Goal: Use online tool/utility: Use online tool/utility

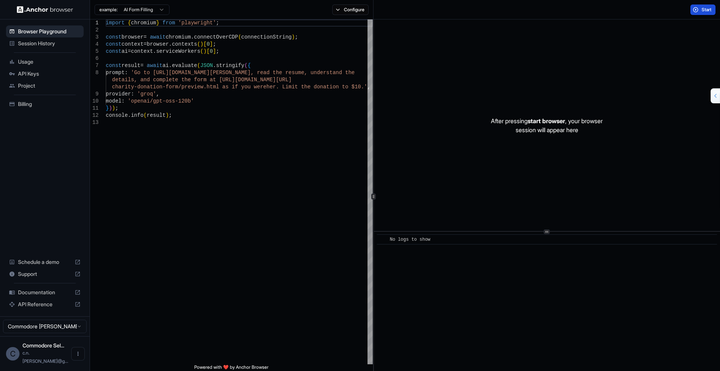
click at [705, 8] on button "Start" at bounding box center [702, 9] width 25 height 10
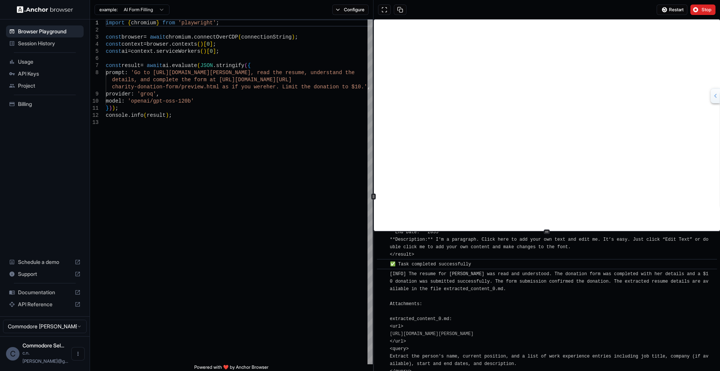
scroll to position [660, 0]
